Goal: Task Accomplishment & Management: Manage account settings

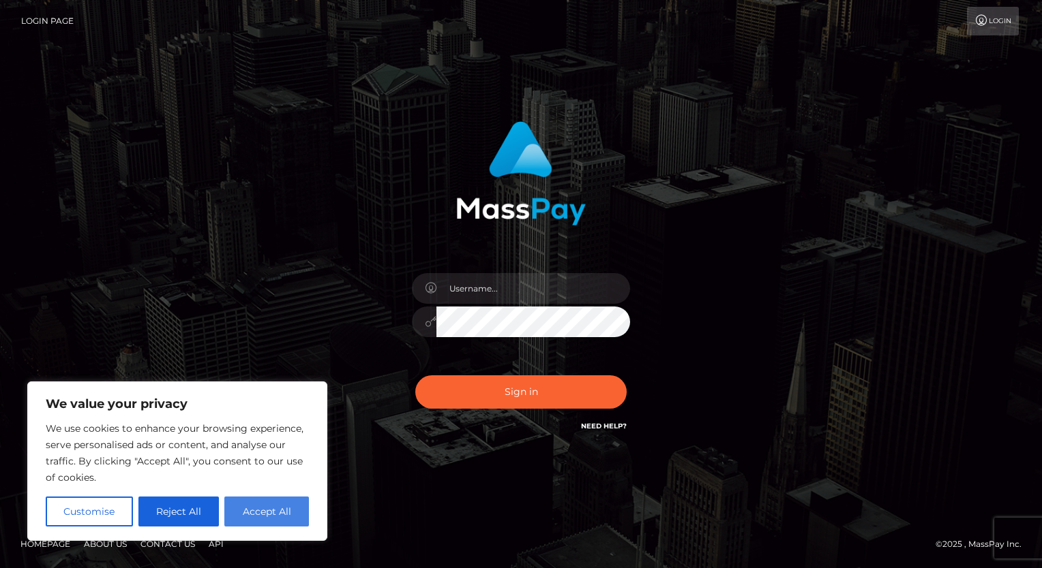
click at [268, 514] on button "Accept All" at bounding box center [266, 512] width 85 height 30
checkbox input "true"
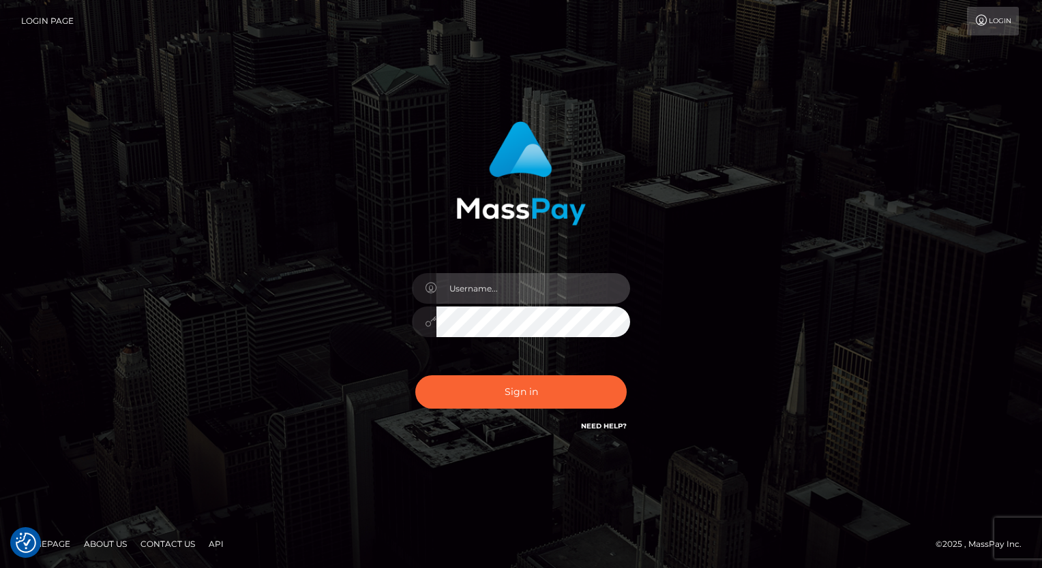
click at [498, 282] on input "text" at bounding box center [533, 288] width 194 height 31
type input "[EMAIL_ADDRESS][DOMAIN_NAME]"
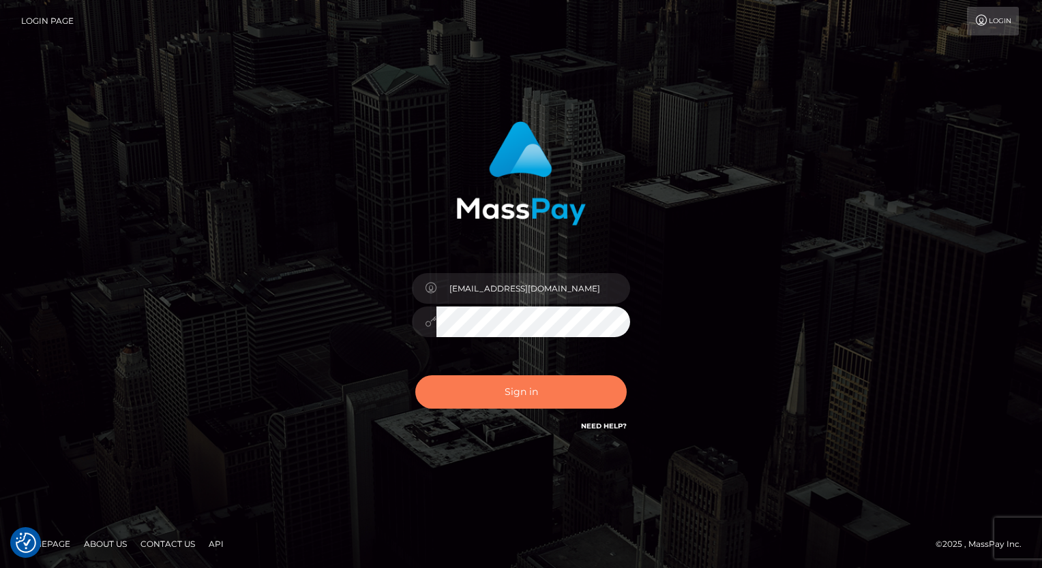
click at [549, 396] on button "Sign in" at bounding box center [520, 392] width 211 height 33
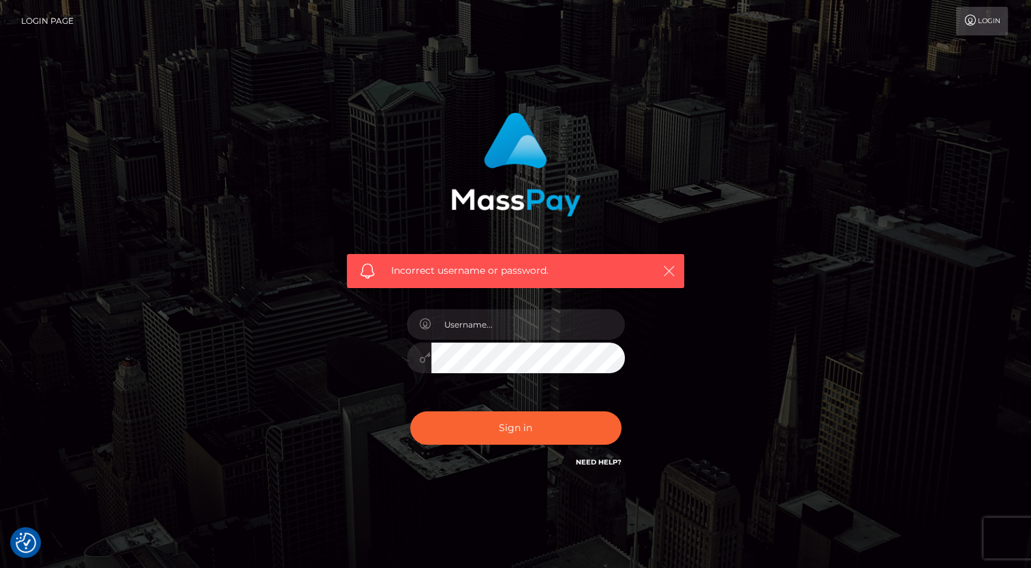
click at [671, 268] on icon "button" at bounding box center [670, 271] width 14 height 14
click at [668, 269] on icon "button" at bounding box center [670, 271] width 14 height 14
click at [533, 314] on input "text" at bounding box center [528, 324] width 194 height 31
type input "[EMAIL_ADDRESS][DOMAIN_NAME]"
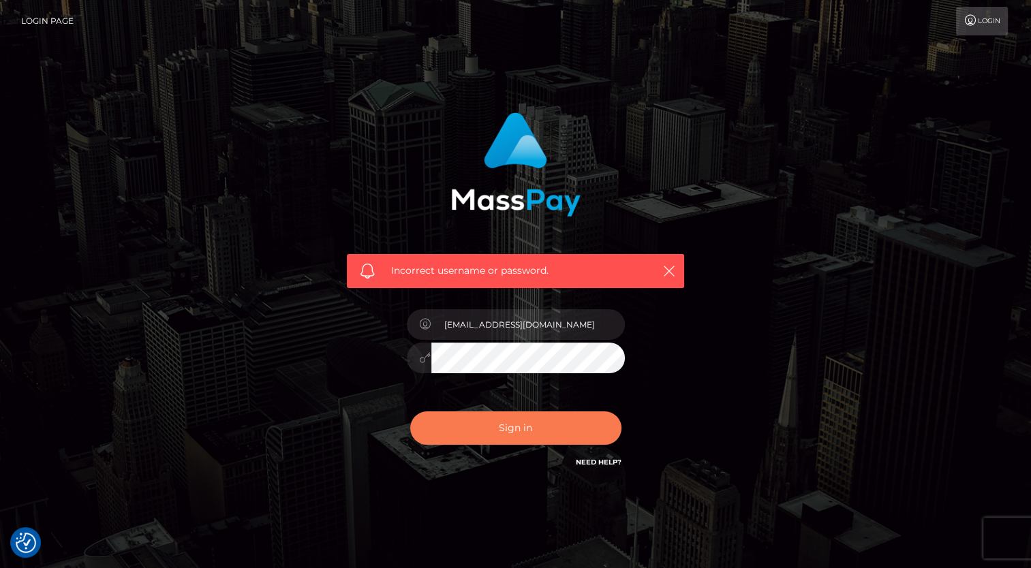
click at [520, 425] on button "Sign in" at bounding box center [515, 428] width 211 height 33
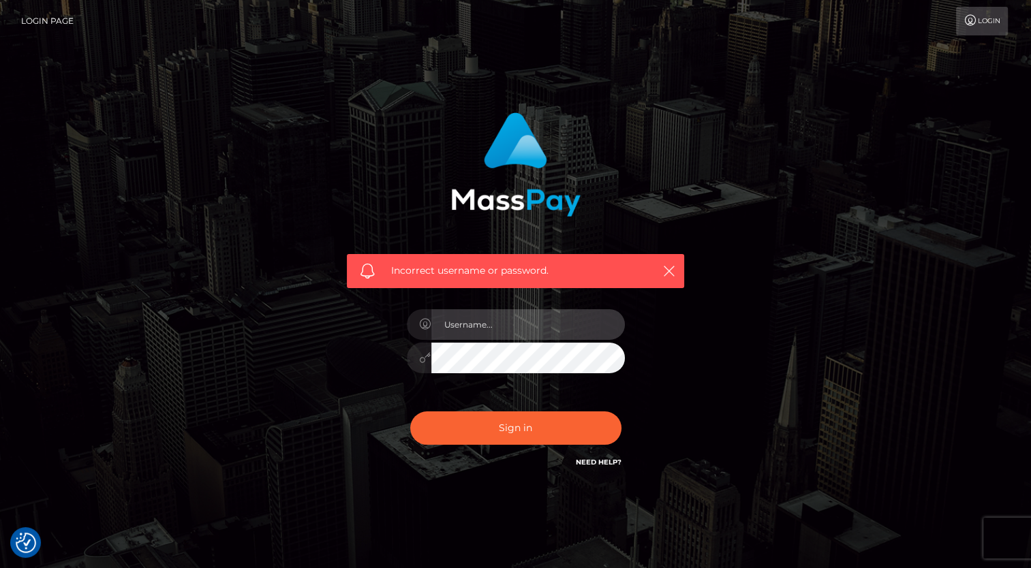
click at [520, 316] on input "text" at bounding box center [528, 324] width 194 height 31
type input "Mortalg25@gmail.com"
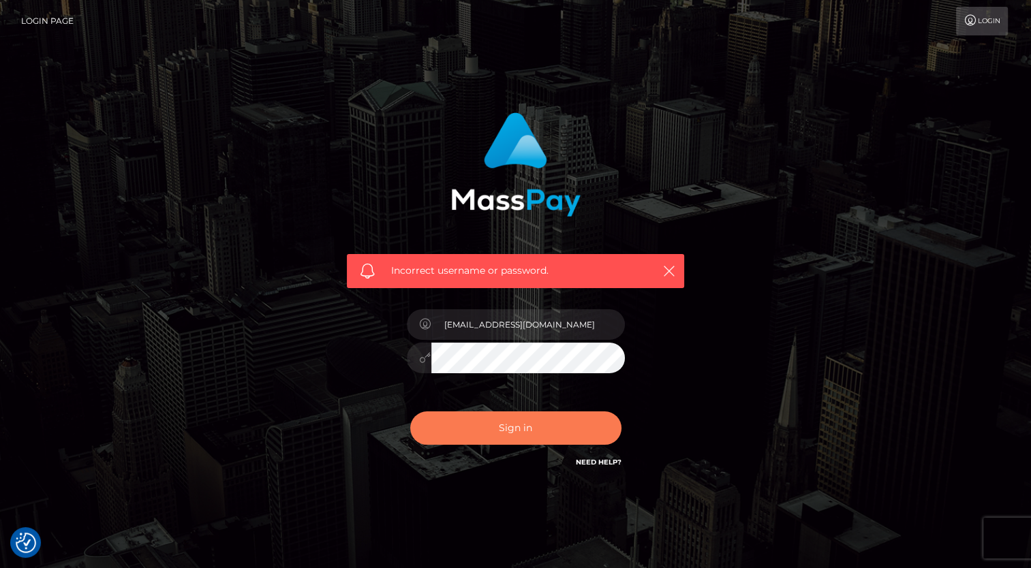
click at [510, 429] on button "Sign in" at bounding box center [515, 428] width 211 height 33
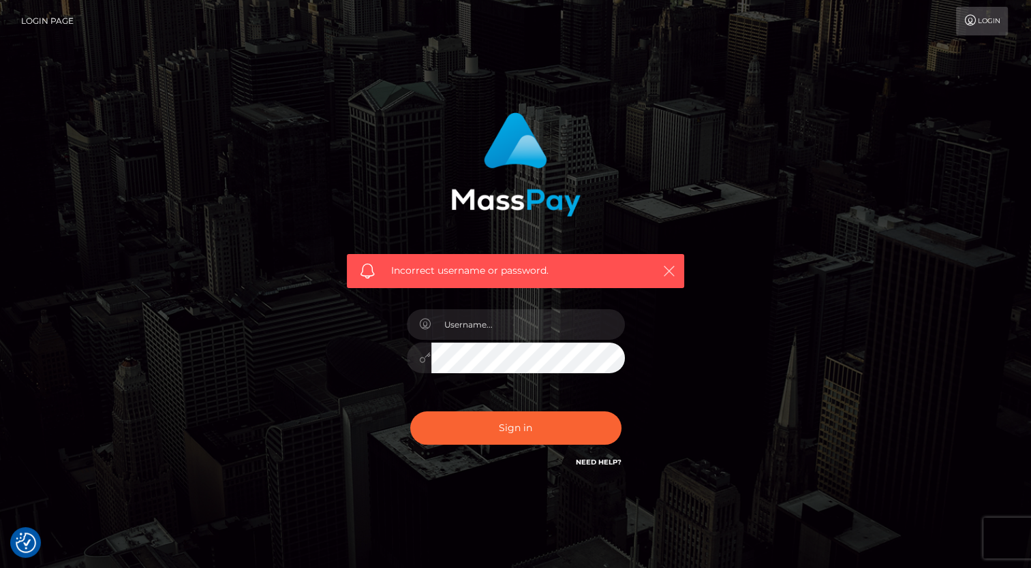
click at [668, 274] on icon "button" at bounding box center [670, 271] width 14 height 14
click at [663, 277] on icon "button" at bounding box center [670, 271] width 14 height 14
click at [663, 276] on icon "button" at bounding box center [670, 271] width 14 height 14
click at [670, 272] on icon "button" at bounding box center [670, 271] width 14 height 14
